Goal: Task Accomplishment & Management: Use online tool/utility

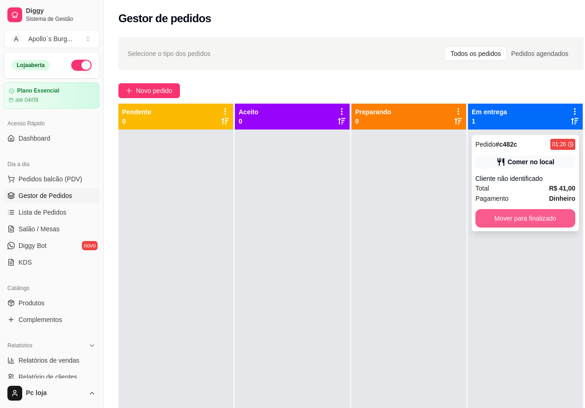
scroll to position [26, 0]
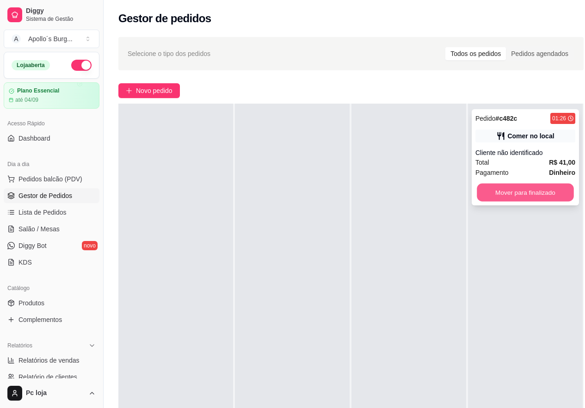
click at [523, 185] on button "Mover para finalizado" at bounding box center [525, 193] width 97 height 18
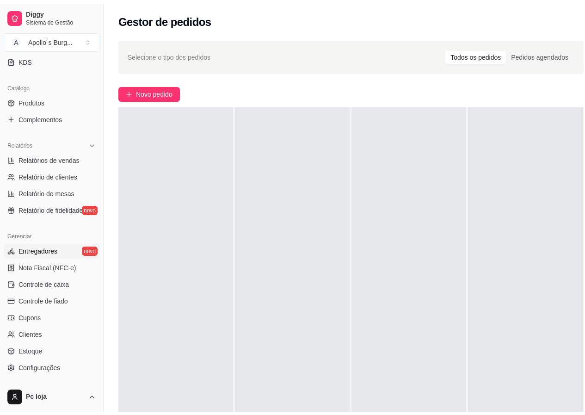
scroll to position [231, 0]
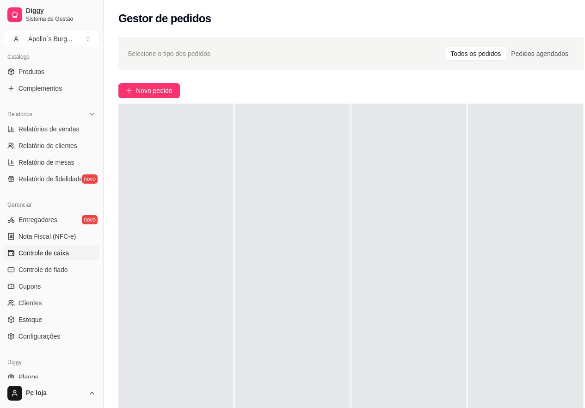
click at [58, 249] on span "Controle de caixa" at bounding box center [43, 252] width 50 height 9
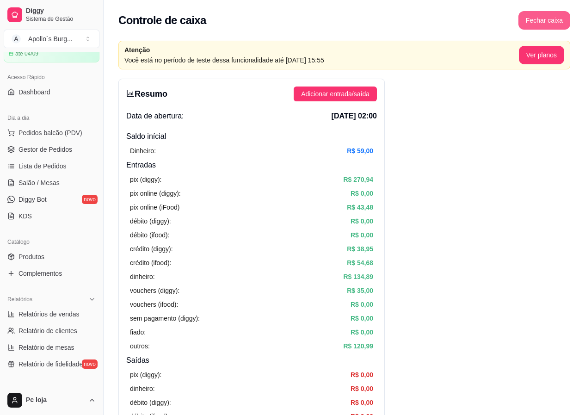
click at [553, 18] on button "Fechar caixa" at bounding box center [544, 20] width 52 height 18
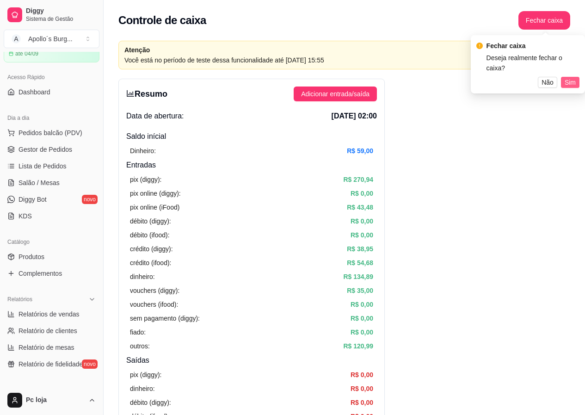
click at [573, 77] on span "Sim" at bounding box center [570, 82] width 11 height 10
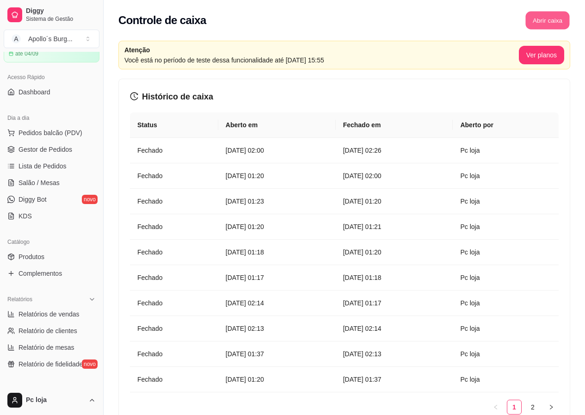
click at [533, 26] on button "Abrir caixa" at bounding box center [547, 21] width 44 height 18
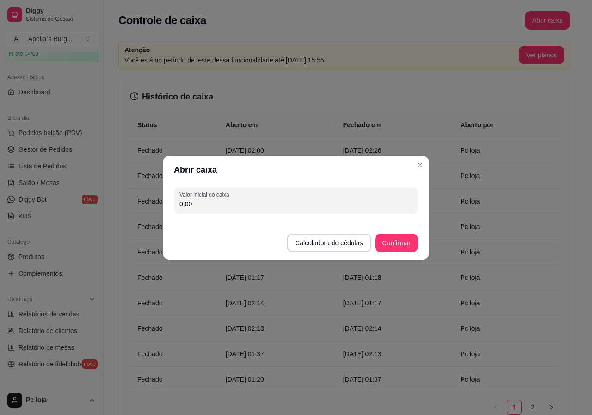
click at [309, 204] on input "0,00" at bounding box center [295, 203] width 233 height 9
type input "35,00"
click at [404, 243] on button "Confirmar" at bounding box center [396, 243] width 43 height 18
